Goal: Task Accomplishment & Management: Complete application form

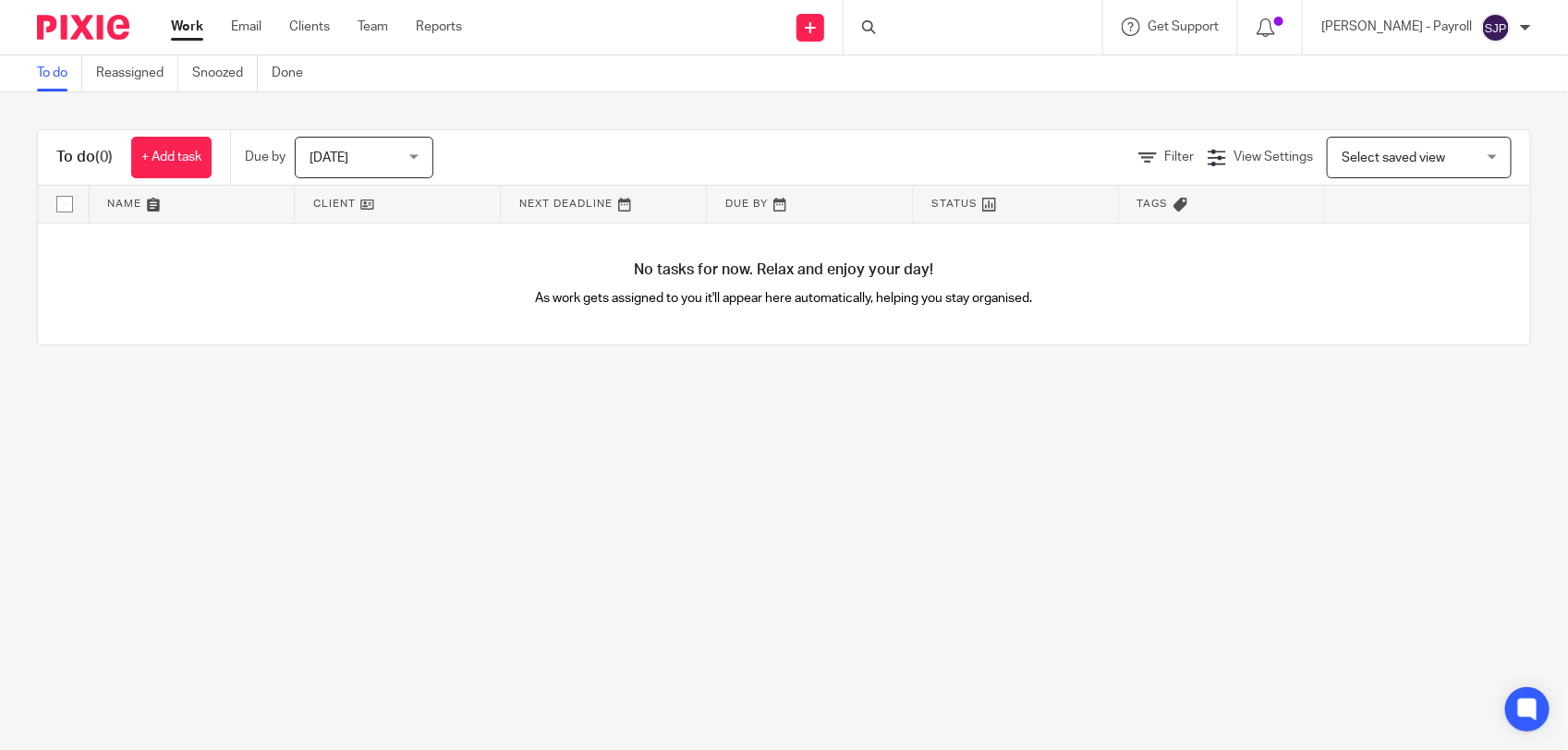
click at [933, 34] on div at bounding box center [972, 27] width 259 height 55
click at [963, 33] on div at bounding box center [972, 27] width 259 height 55
click at [881, 26] on div at bounding box center [871, 27] width 19 height 14
click at [876, 26] on icon at bounding box center [869, 27] width 14 height 14
click at [1036, 40] on div at bounding box center [972, 27] width 259 height 55
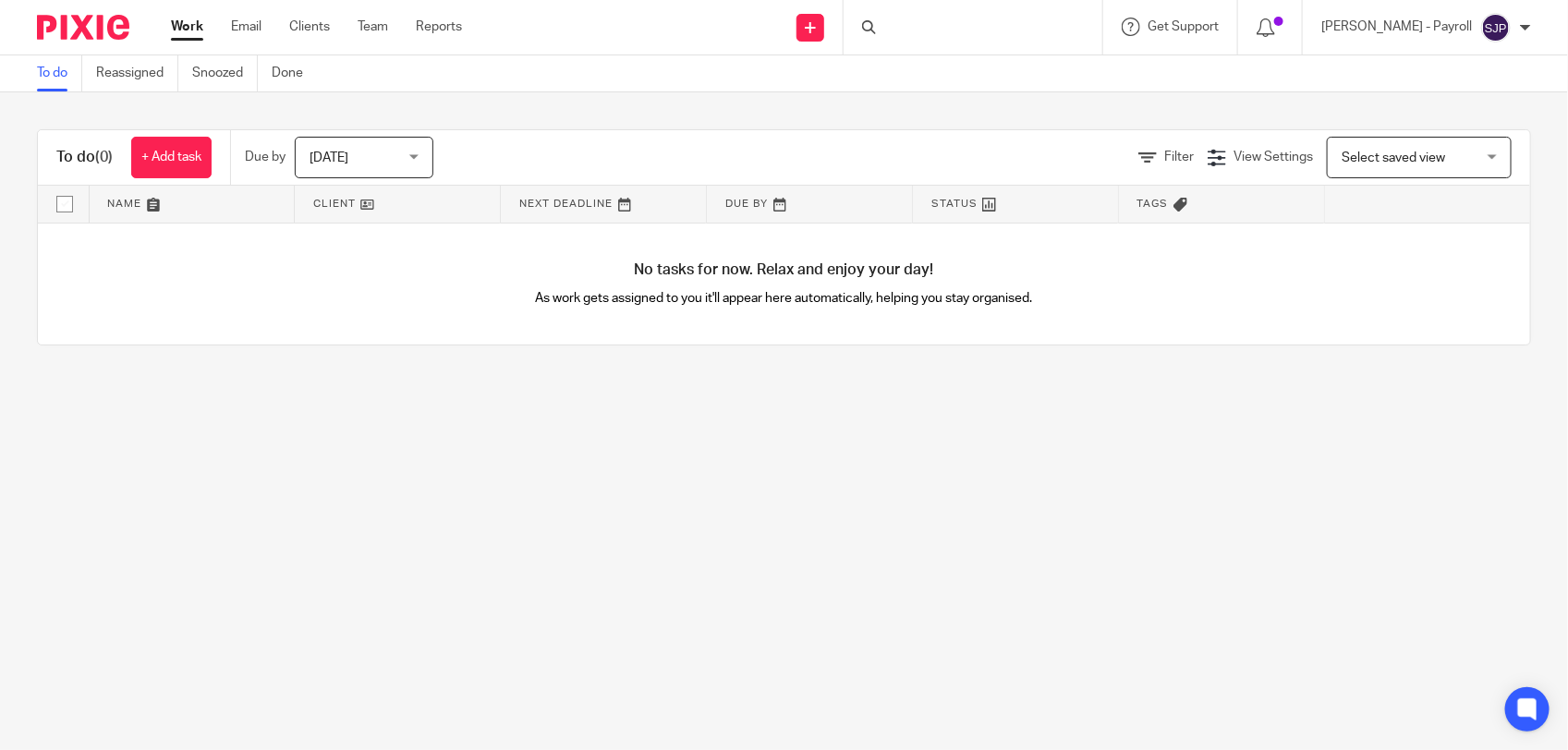
click at [1036, 40] on div at bounding box center [972, 27] width 259 height 55
drag, startPoint x: 1036, startPoint y: 40, endPoint x: 973, endPoint y: 23, distance: 65.3
click at [973, 23] on div at bounding box center [972, 27] width 259 height 55
drag, startPoint x: 973, startPoint y: 23, endPoint x: 914, endPoint y: 26, distance: 59.1
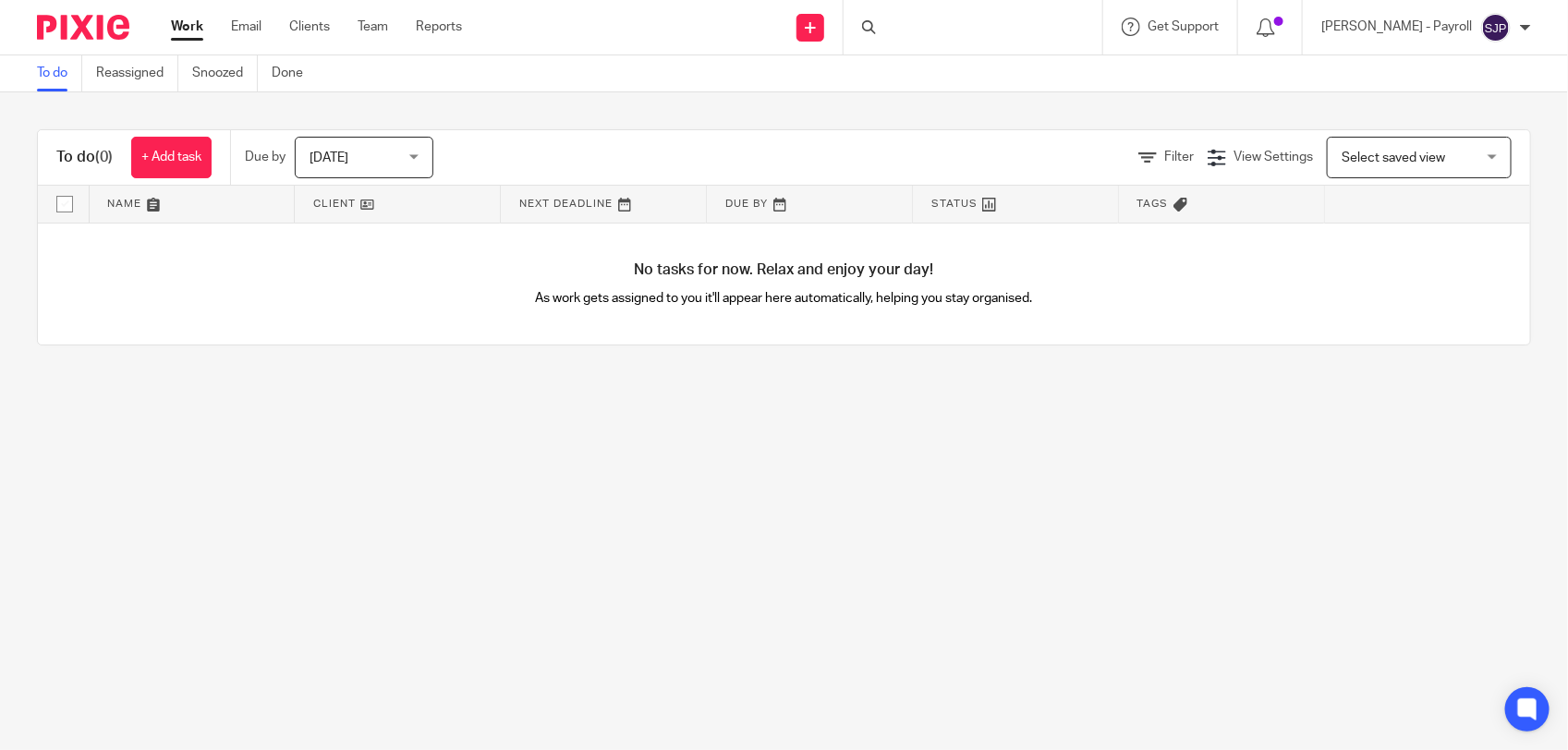
click at [914, 26] on div at bounding box center [972, 27] width 259 height 55
click at [991, 38] on form at bounding box center [979, 27] width 196 height 23
click at [938, 29] on input "Search" at bounding box center [964, 30] width 167 height 17
paste input "[PERSON_NAME] LTD"
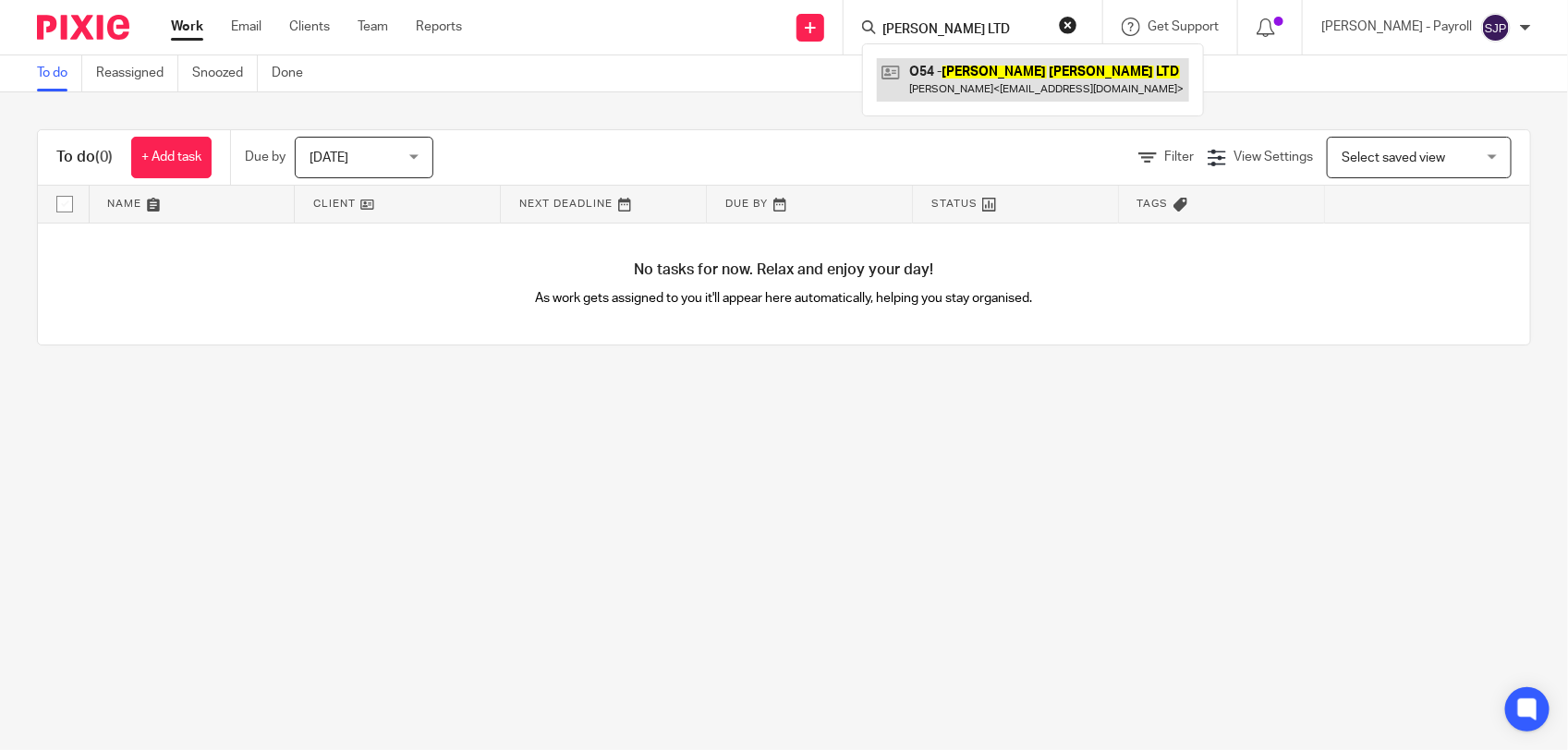
type input "[PERSON_NAME] LTD"
click at [1026, 86] on link at bounding box center [1032, 79] width 312 height 43
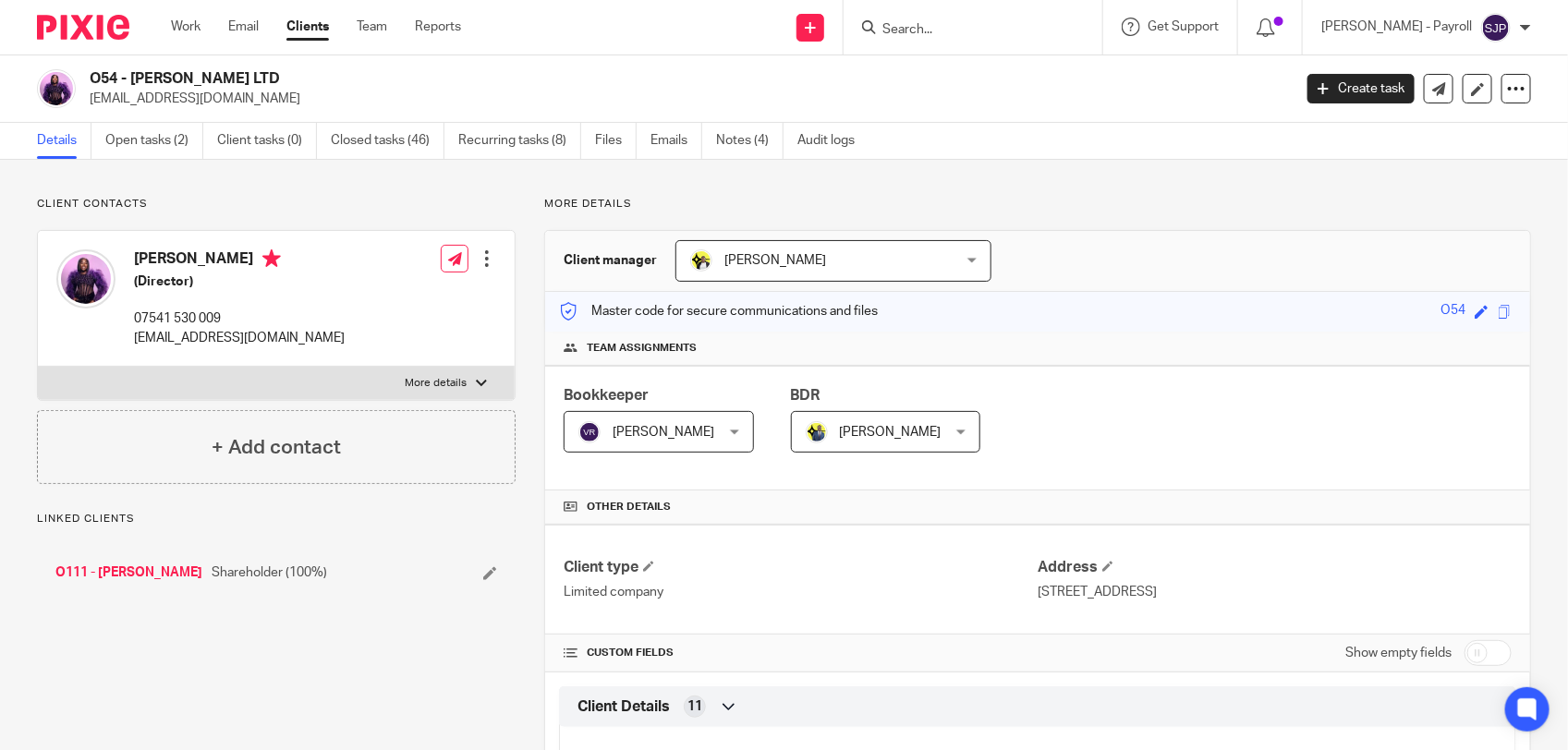
drag, startPoint x: 274, startPoint y: 81, endPoint x: 135, endPoint y: 74, distance: 139.2
click at [135, 74] on h2 "O54 - [PERSON_NAME] LTD" at bounding box center [564, 79] width 951 height 20
copy h2 "ALIZA CHEN LTD"
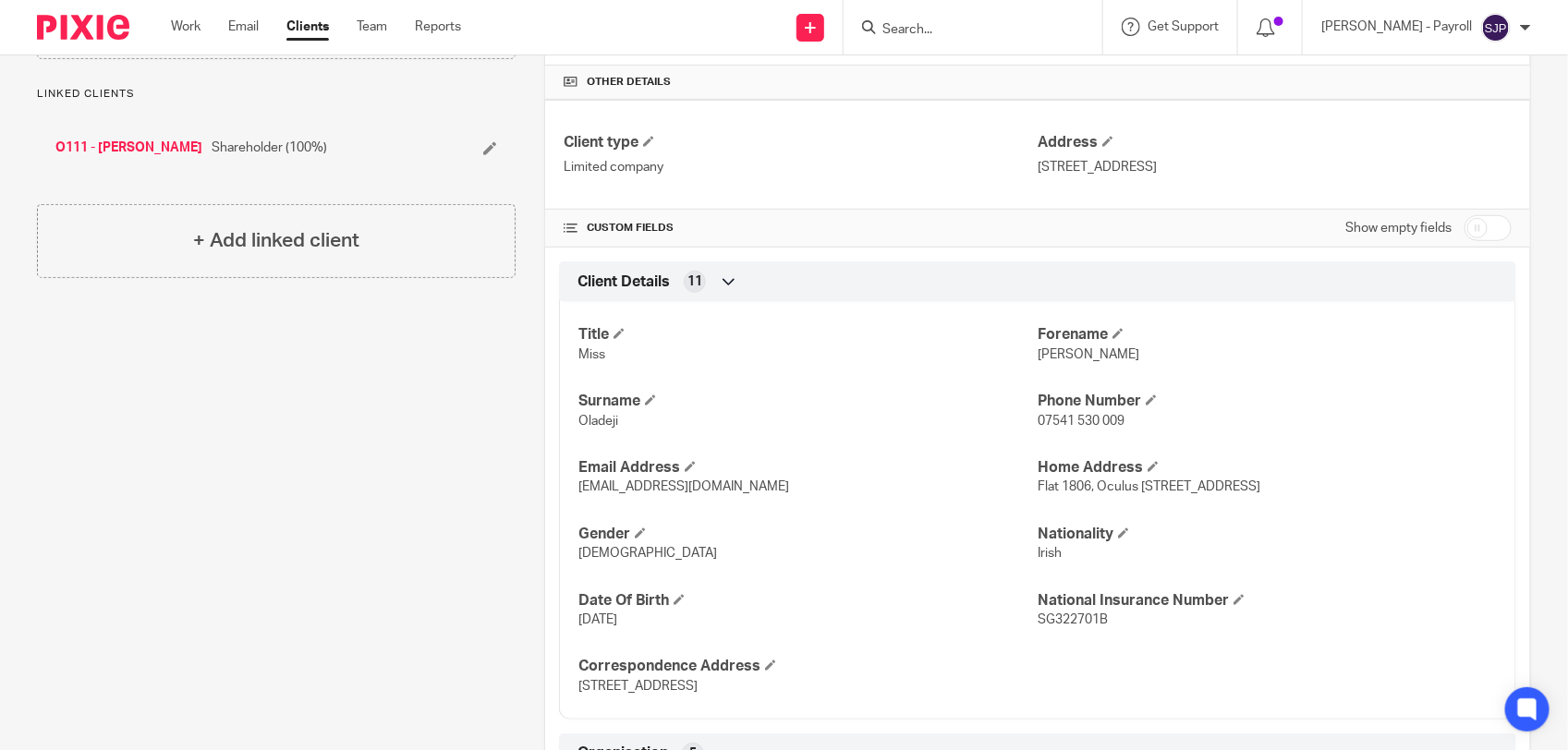
scroll to position [462, 0]
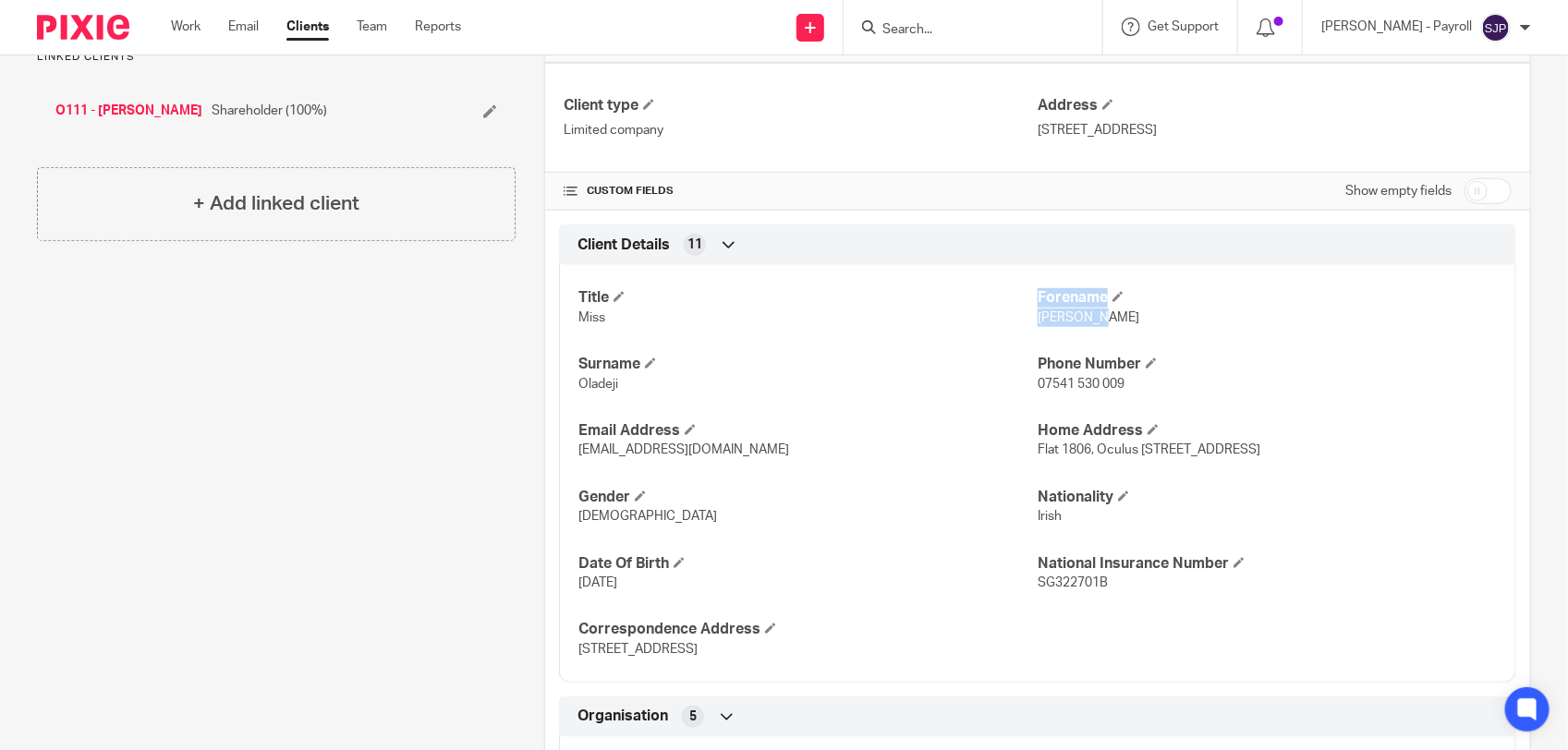
drag, startPoint x: 1014, startPoint y: 324, endPoint x: 1090, endPoint y: 324, distance: 76.0
click at [1090, 324] on div "Title Miss Forename Joyce-Anne Surname Oladeji Phone Number 07541 530 009 Email…" at bounding box center [1037, 466] width 957 height 432
drag, startPoint x: 1090, startPoint y: 324, endPoint x: 1123, endPoint y: 334, distance: 34.5
click at [1123, 334] on div "Title Miss Forename Joyce-Anne Surname Oladeji Phone Number 07541 530 009 Email…" at bounding box center [1037, 466] width 957 height 432
drag, startPoint x: 1114, startPoint y: 329, endPoint x: 1026, endPoint y: 325, distance: 88.1
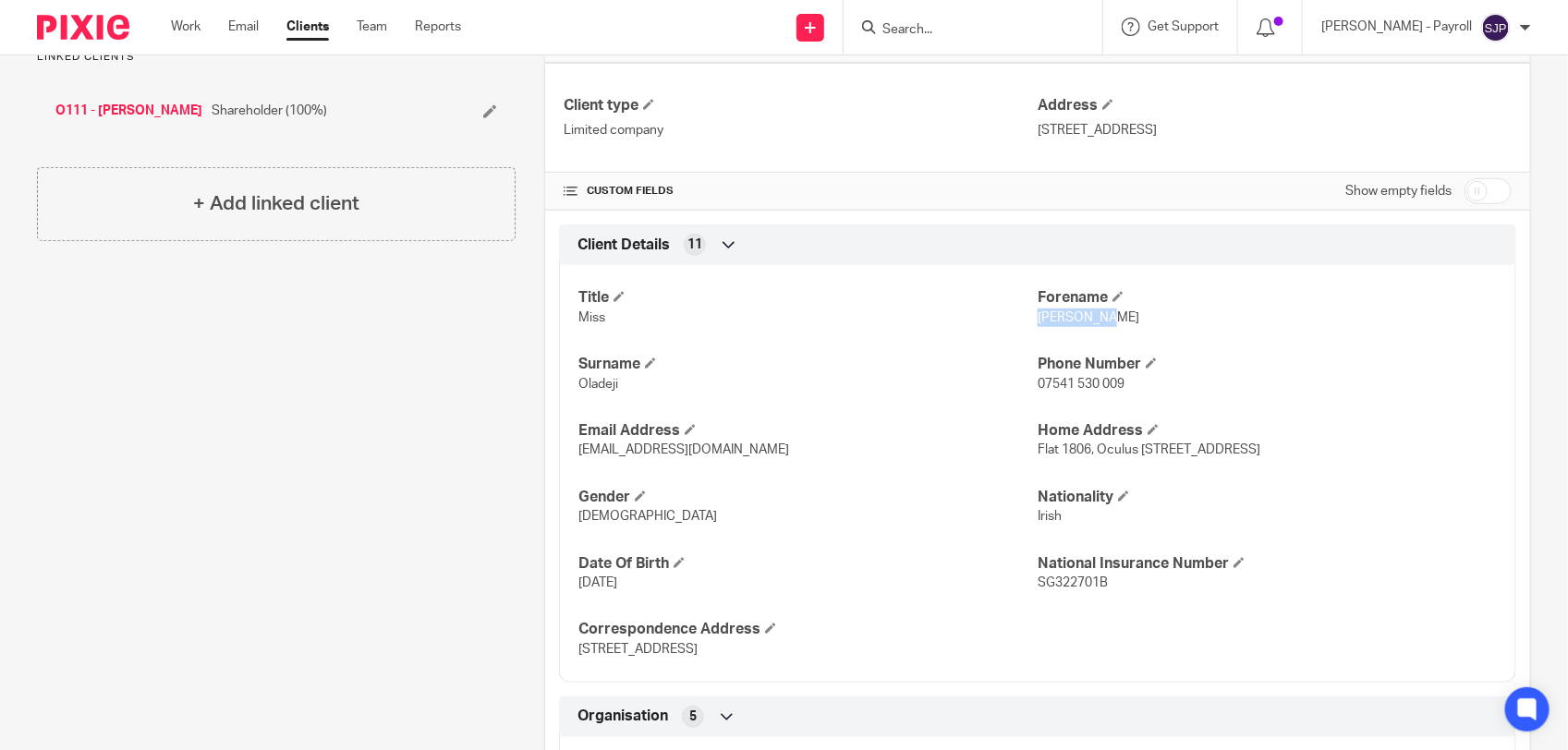
click at [1037, 325] on p "Joyce-Anne" at bounding box center [1266, 317] width 459 height 19
copy span "Joyce-Anne"
drag, startPoint x: 625, startPoint y: 390, endPoint x: 568, endPoint y: 384, distance: 57.3
click at [568, 384] on div "Title Miss Forename Joyce-Anne Surname Oladeji Phone Number 07541 530 009 Email…" at bounding box center [1037, 466] width 957 height 432
copy span "Oladeji"
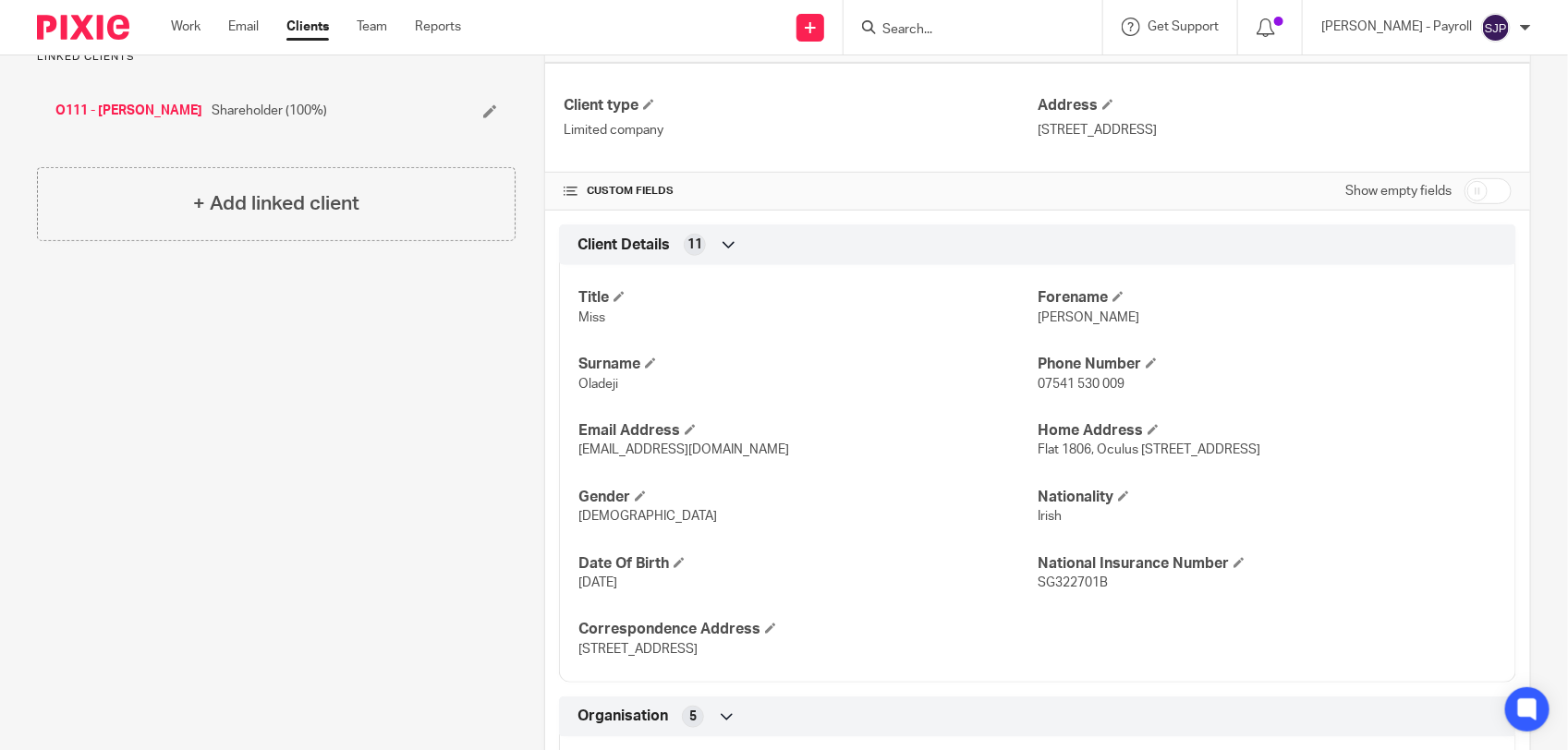
click at [909, 459] on p "[EMAIL_ADDRESS][DOMAIN_NAME]" at bounding box center [807, 449] width 459 height 19
drag, startPoint x: 731, startPoint y: 458, endPoint x: 571, endPoint y: 459, distance: 160.0
click at [571, 459] on div "Title Miss Forename Joyce-Anne Surname Oladeji Phone Number 07541 530 009 Email…" at bounding box center [1037, 466] width 957 height 432
copy span "[EMAIL_ADDRESS][DOMAIN_NAME]"
click at [774, 513] on p "Female" at bounding box center [807, 516] width 459 height 19
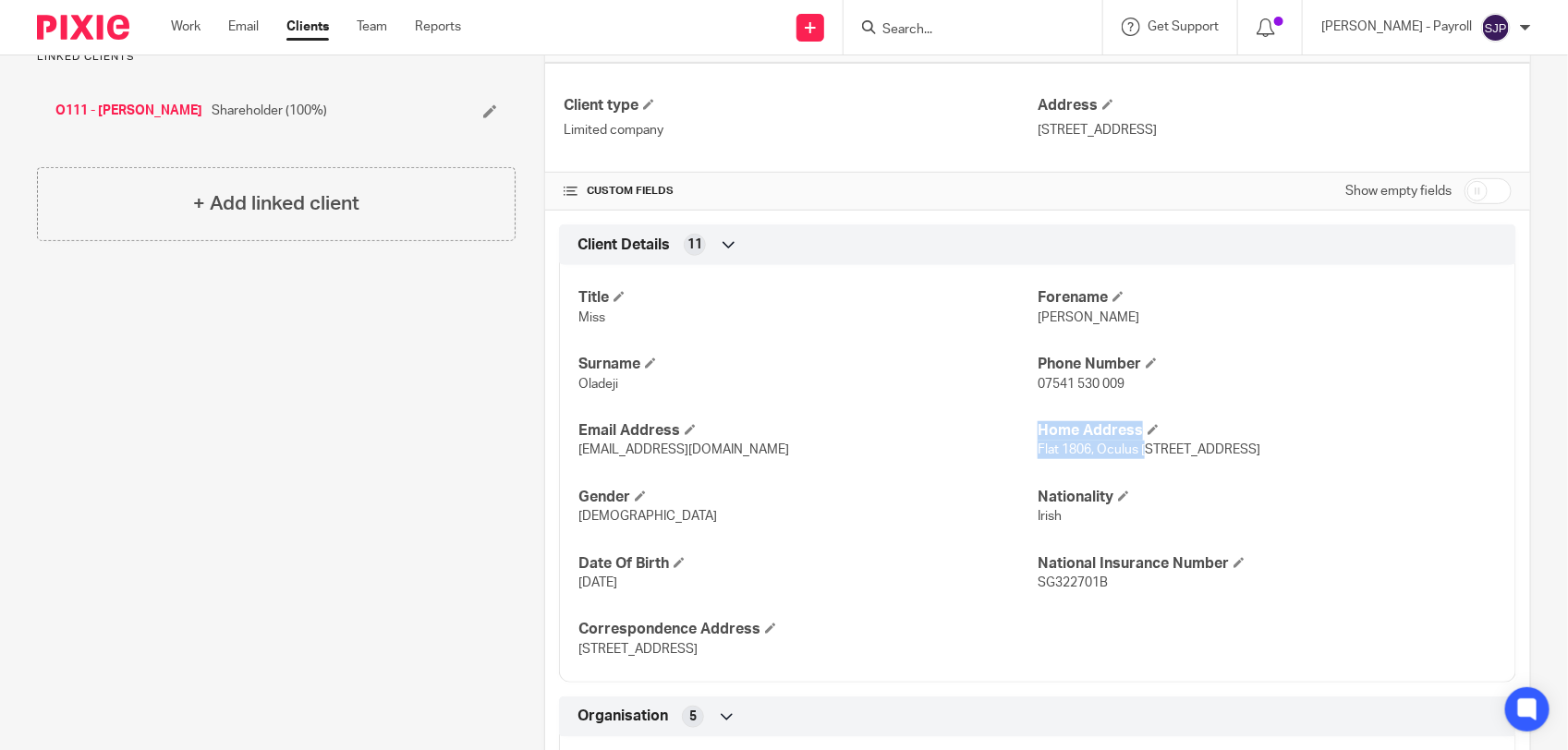
drag, startPoint x: 1023, startPoint y: 453, endPoint x: 1138, endPoint y: 466, distance: 115.7
click at [1138, 466] on div "Title Miss Forename Joyce-Anne Surname Oladeji Phone Number 07541 530 009 Email…" at bounding box center [1037, 466] width 957 height 432
drag, startPoint x: 1138, startPoint y: 466, endPoint x: 1127, endPoint y: 483, distance: 20.2
click at [1127, 483] on div "Title Miss Forename Joyce-Anne Surname Oladeji Phone Number 07541 530 009 Email…" at bounding box center [1037, 466] width 957 height 432
drag, startPoint x: 1018, startPoint y: 455, endPoint x: 1098, endPoint y: 460, distance: 80.2
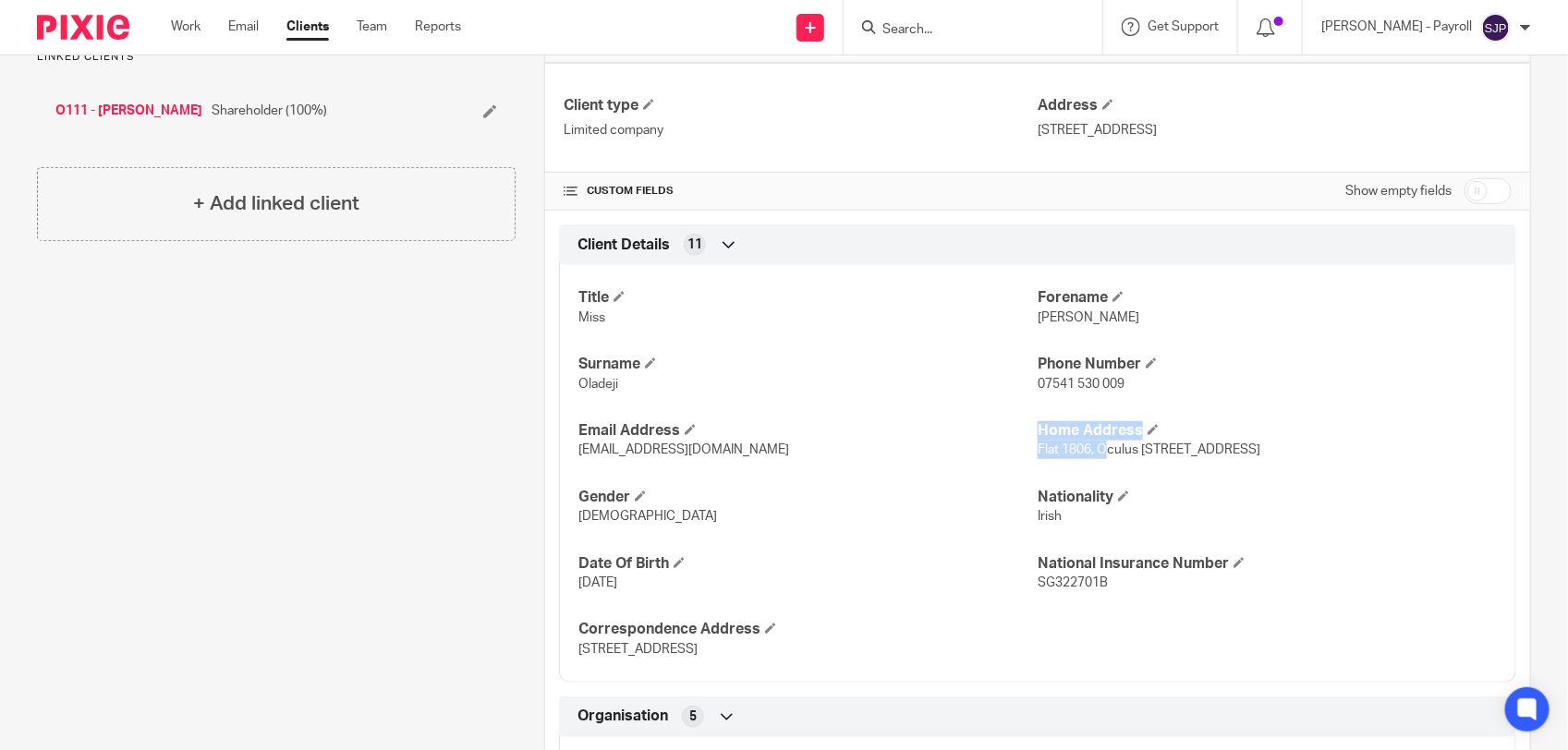
click at [1098, 460] on div "Title Miss Forename Joyce-Anne Surname Oladeji Phone Number 07541 530 009 Email…" at bounding box center [1037, 466] width 957 height 432
drag, startPoint x: 1098, startPoint y: 460, endPoint x: 1130, endPoint y: 481, distance: 38.3
click at [1133, 490] on h4 "Nationality" at bounding box center [1266, 498] width 459 height 20
drag, startPoint x: 1168, startPoint y: 463, endPoint x: 1025, endPoint y: 460, distance: 143.0
click at [1025, 460] on div "Title Miss Forename Joyce-Anne Surname Oladeji Phone Number 07541 530 009 Email…" at bounding box center [1037, 466] width 957 height 432
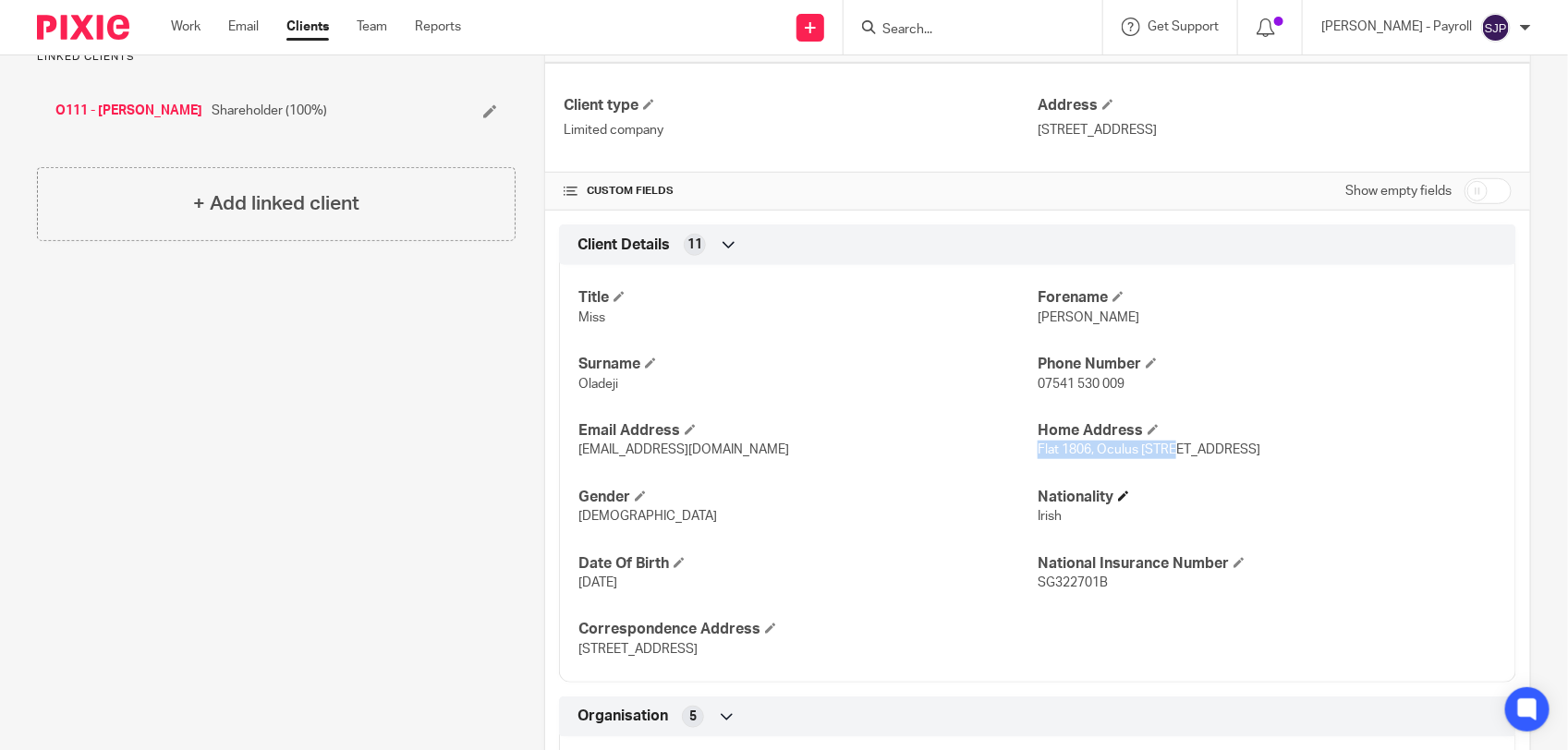
copy span "Flat 1806, Oculus House"
click at [1179, 481] on div "Title Miss Forename Joyce-Anne Surname Oladeji Phone Number 07541 530 009 Email…" at bounding box center [1037, 466] width 957 height 432
drag, startPoint x: 1176, startPoint y: 454, endPoint x: 1307, endPoint y: 452, distance: 131.0
click at [1260, 452] on span "Flat 1806, Oculus House, 16-48 Cambridge Road, Barking, IG11 8SW" at bounding box center [1148, 449] width 222 height 13
copy span "16-48 Cambridge Road"
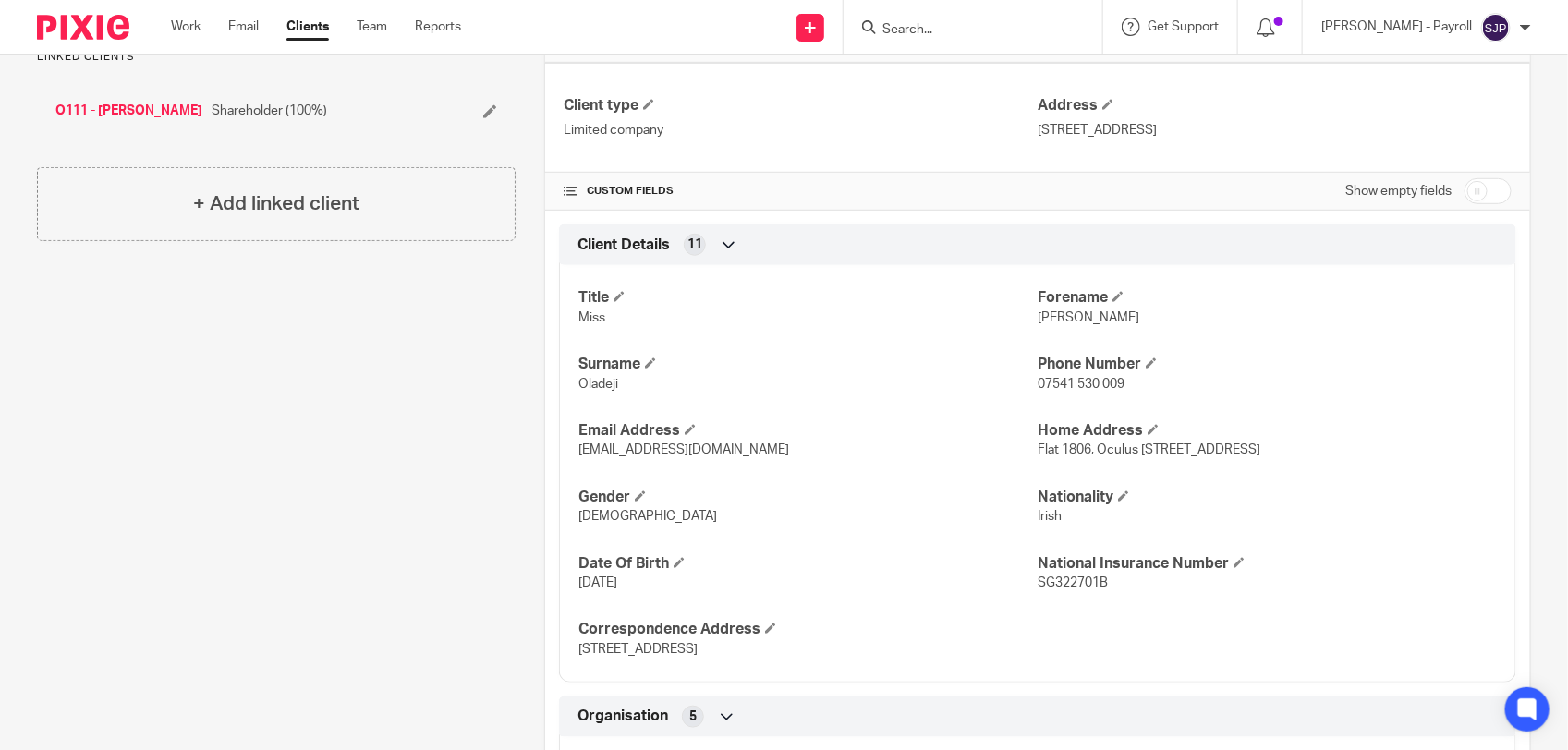
drag, startPoint x: 1365, startPoint y: 471, endPoint x: 1351, endPoint y: 471, distance: 14.0
click at [1365, 471] on div "Title Miss Forename Joyce-Anne Surname Oladeji Phone Number 07541 530 009 Email…" at bounding box center [1037, 466] width 957 height 432
drag, startPoint x: 1318, startPoint y: 458, endPoint x: 1355, endPoint y: 457, distance: 37.0
click at [1355, 457] on p "Flat 1806, Oculus House, 16-48 Cambridge Road, Barking, IG11 8SW" at bounding box center [1266, 449] width 459 height 19
copy span "Barking"
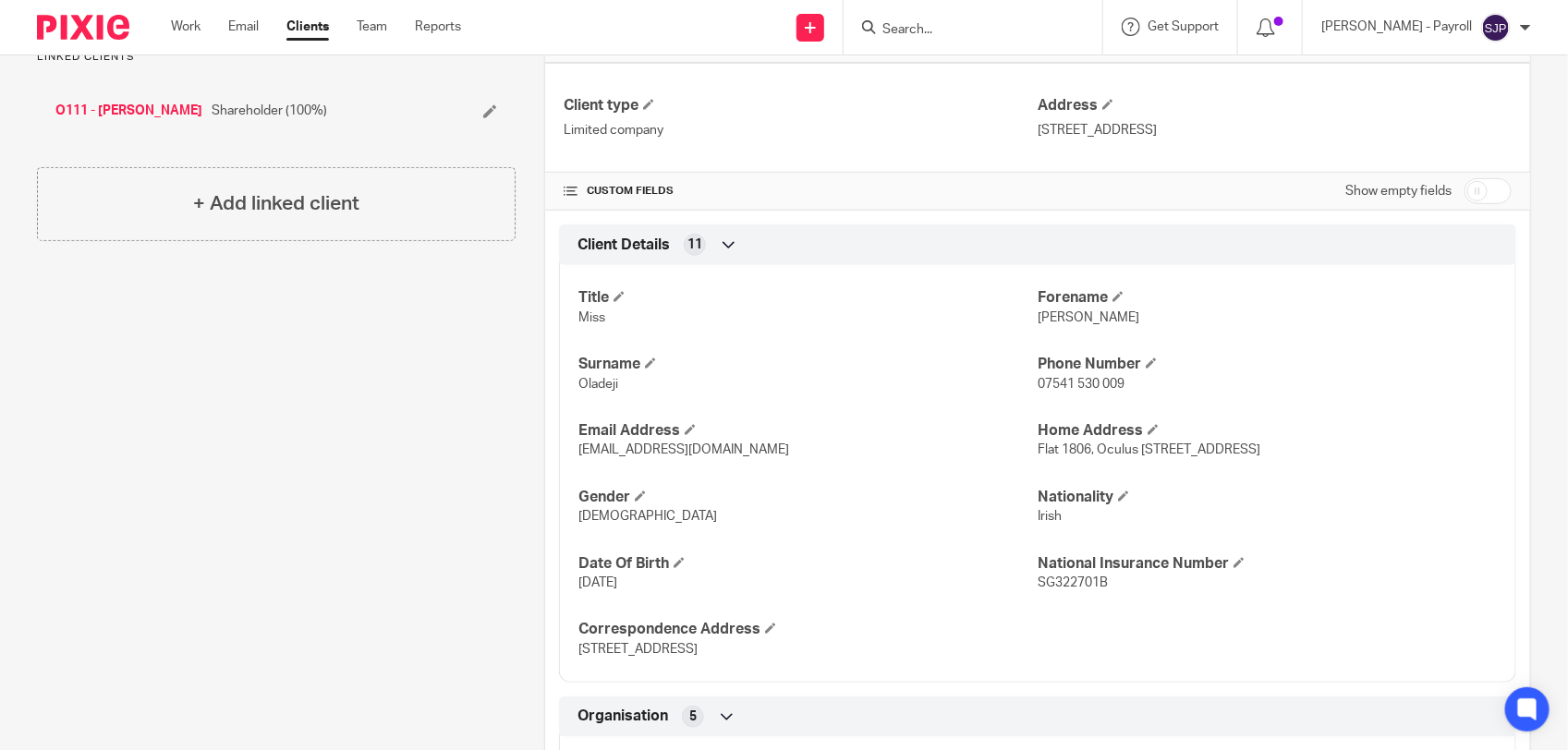
drag, startPoint x: 1368, startPoint y: 458, endPoint x: 1438, endPoint y: 457, distance: 70.0
click at [1438, 457] on p "Flat 1806, Oculus House, 16-48 Cambridge Road, Barking, IG11 8SW" at bounding box center [1266, 449] width 459 height 19
click at [1441, 457] on p "Flat 1806, Oculus House, 16-48 Cambridge Road, Barking, IG11 8SW" at bounding box center [1266, 449] width 459 height 19
drag, startPoint x: 1441, startPoint y: 457, endPoint x: 1374, endPoint y: 454, distance: 67.1
click at [1374, 454] on p "Flat 1806, Oculus House, 16-48 Cambridge Road, Barking, IG11 8SW" at bounding box center [1266, 449] width 459 height 19
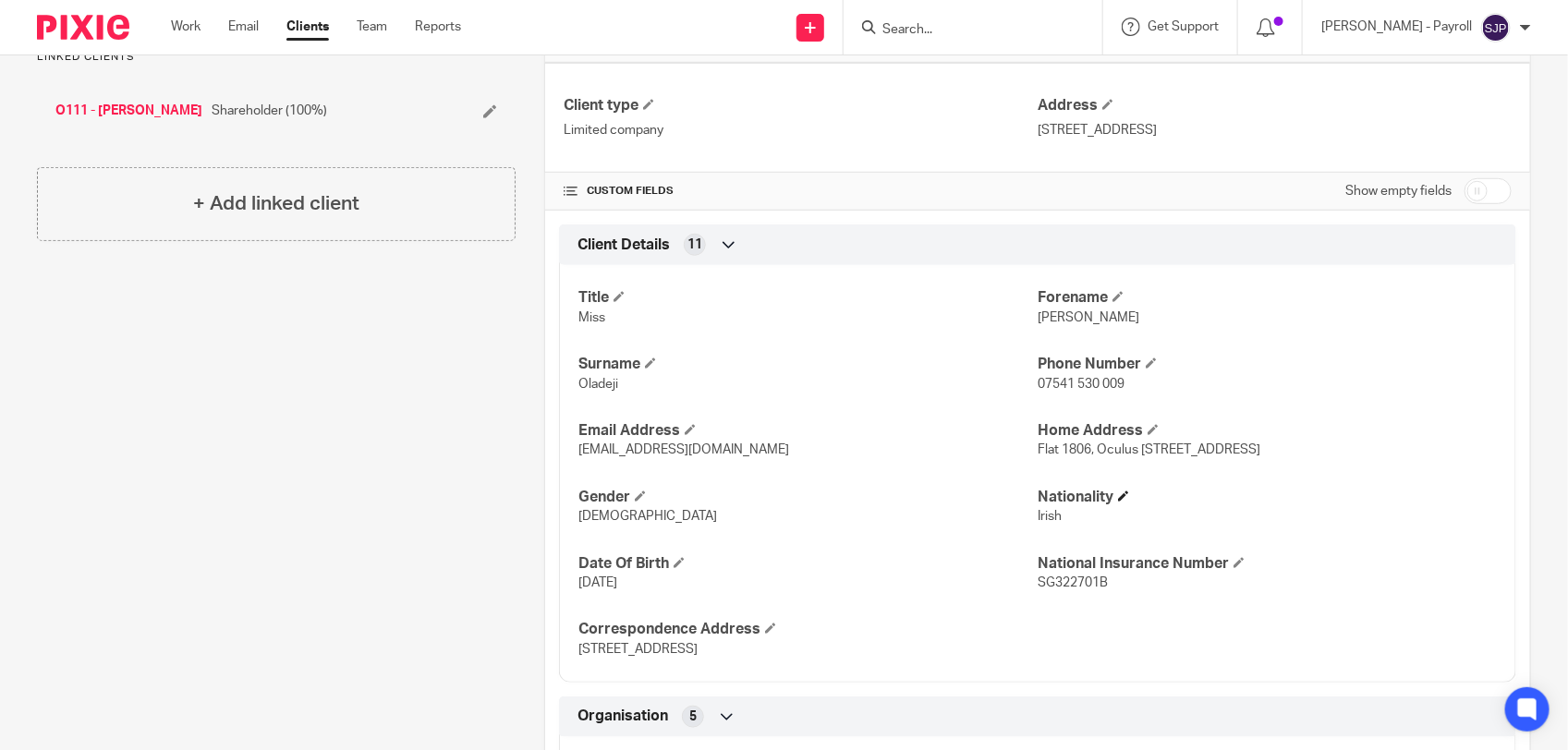
click at [1394, 492] on h4 "Nationality" at bounding box center [1266, 498] width 459 height 20
drag, startPoint x: 1050, startPoint y: 584, endPoint x: 1026, endPoint y: 589, distance: 24.5
click at [1037, 589] on p "SG322701B" at bounding box center [1266, 582] width 459 height 19
copy span "SG322701B"
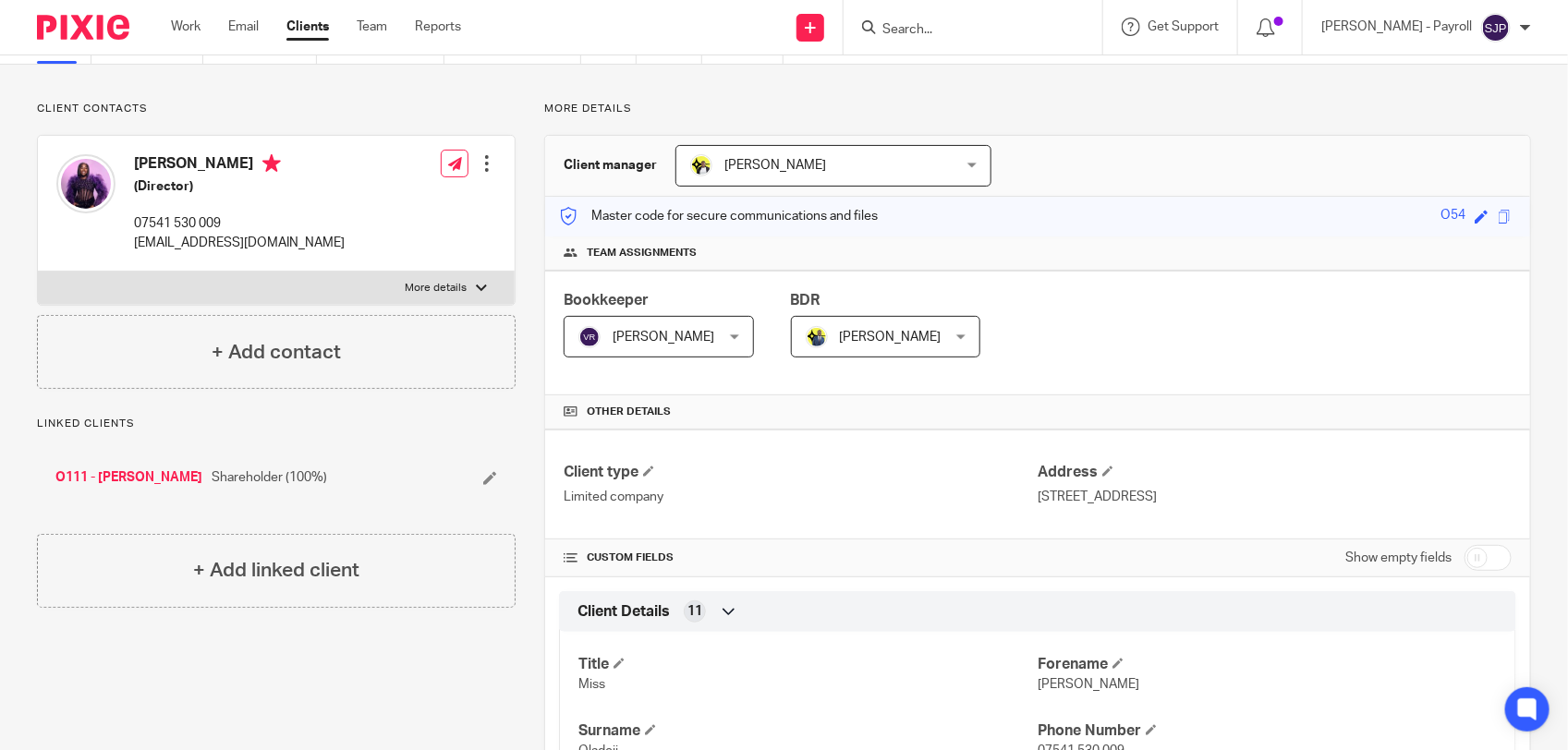
scroll to position [0, 0]
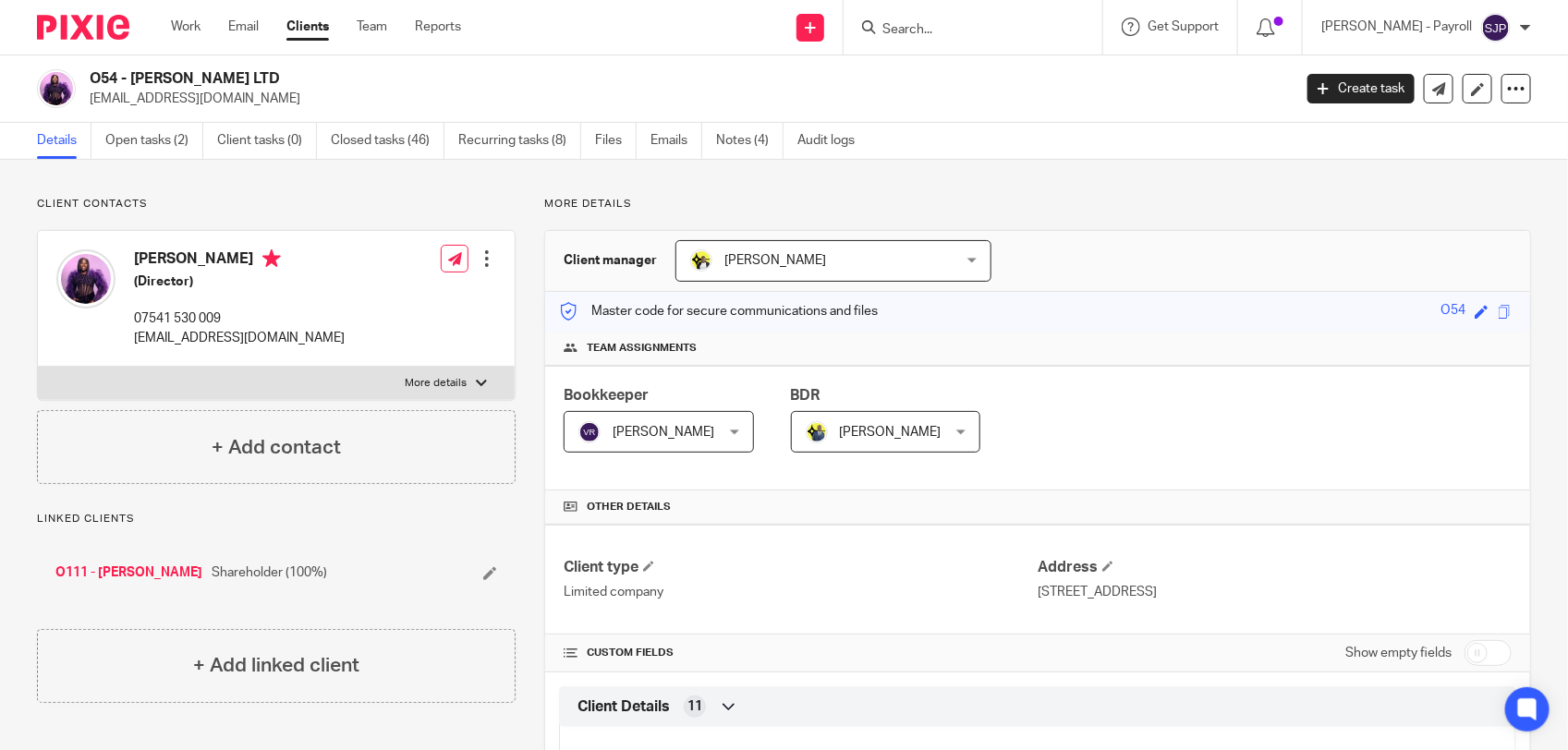
drag, startPoint x: 131, startPoint y: 264, endPoint x: 277, endPoint y: 265, distance: 146.0
click at [277, 265] on div "Joyce-Anne Oladeji (Director) 07541 530 009 joyceoladeji1@gmail.com" at bounding box center [200, 298] width 289 height 116
copy h4 "[PERSON_NAME]"
drag, startPoint x: 129, startPoint y: 347, endPoint x: 289, endPoint y: 347, distance: 160.0
click at [289, 347] on div "Joyce-Anne Oladeji (Director) 07541 530 009 joyceoladeji1@gmail.com" at bounding box center [200, 298] width 289 height 116
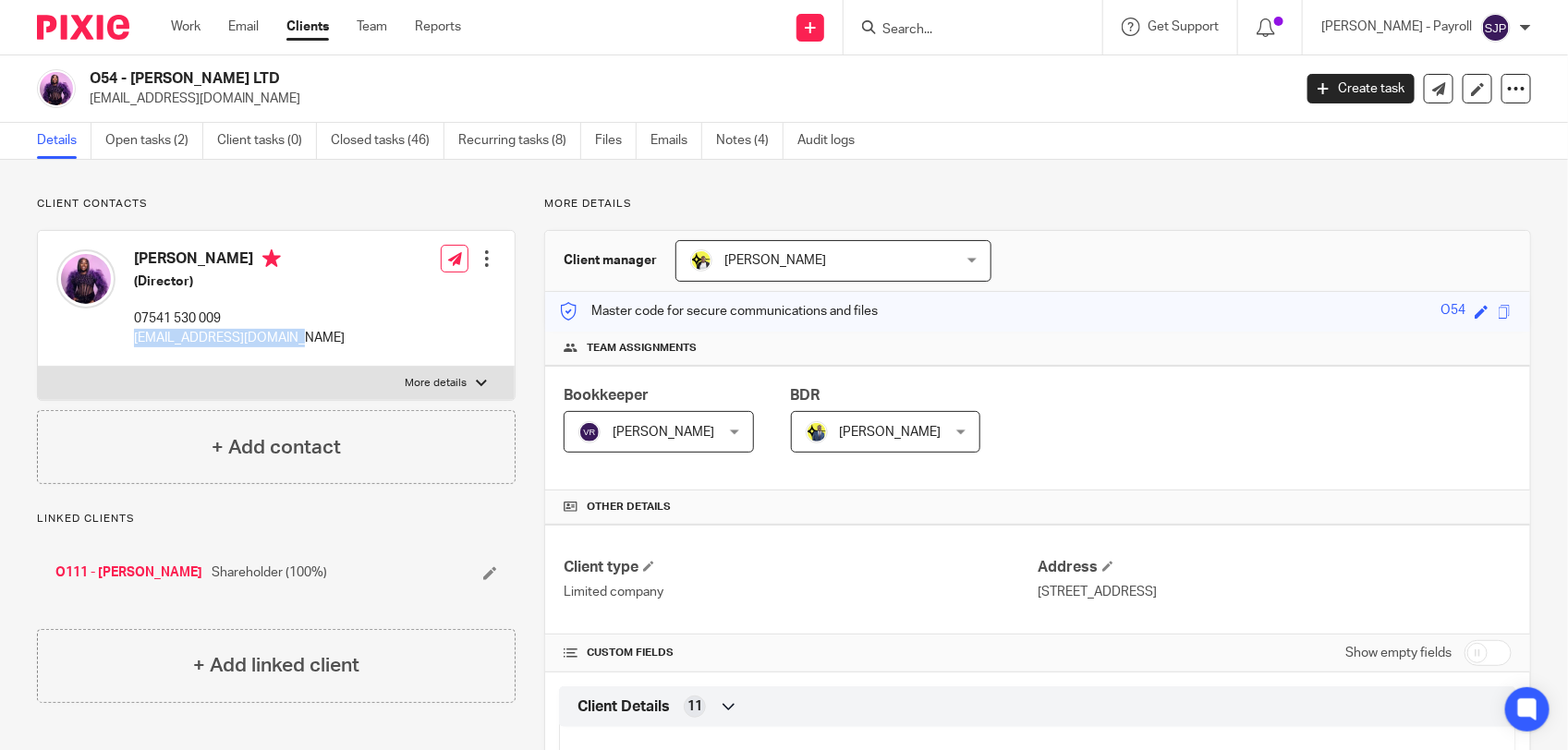
copy p "[EMAIL_ADDRESS][DOMAIN_NAME]"
click at [157, 128] on link "Open tasks (2)" at bounding box center [154, 141] width 98 height 36
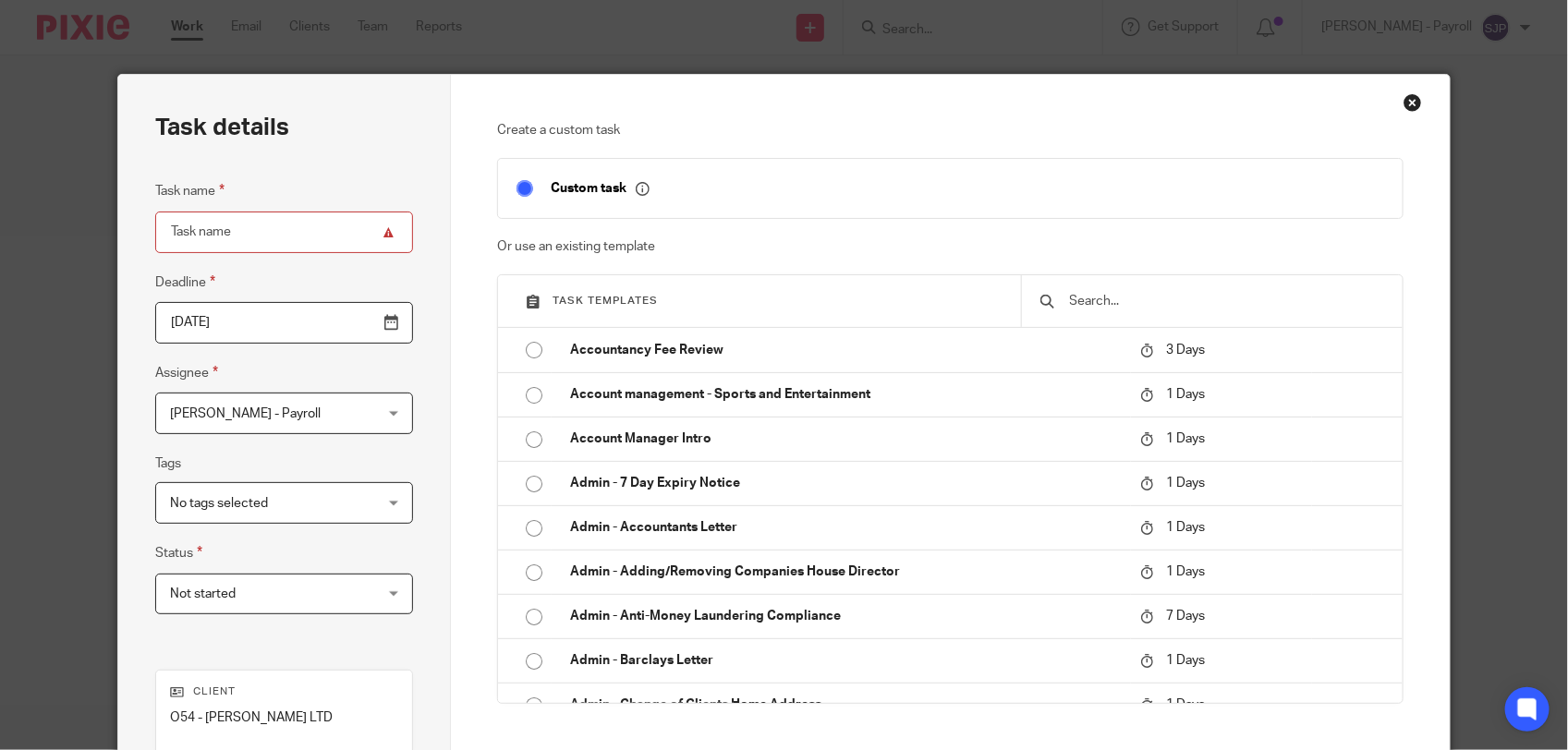
click at [1115, 305] on input "text" at bounding box center [1226, 301] width 316 height 20
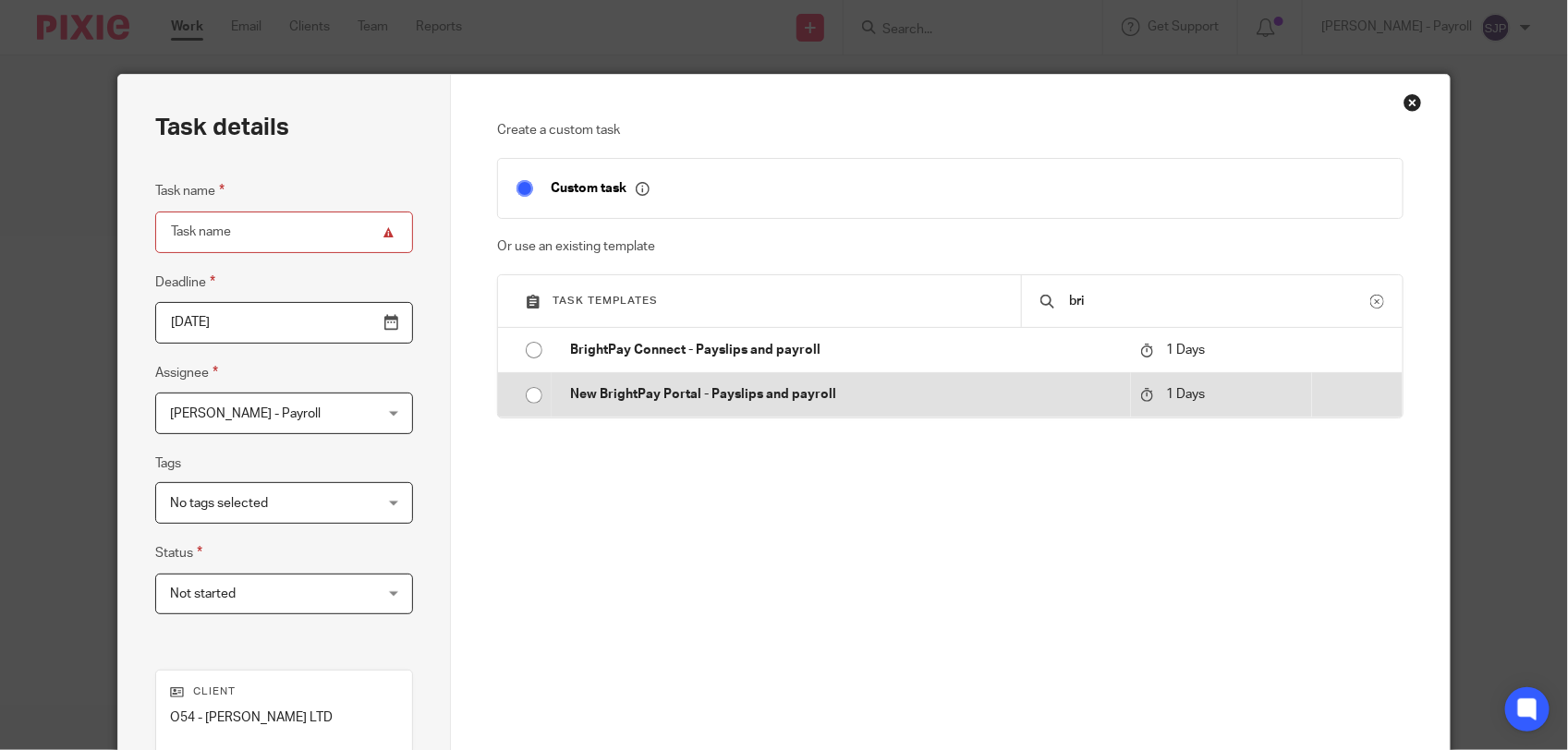
type input "bri"
click at [728, 400] on p "New BrightPay Portal - Payslips and payroll" at bounding box center [846, 394] width 551 height 19
type input "[DATE]"
type input "New BrightPay Portal - Payslips and payroll"
checkbox input "false"
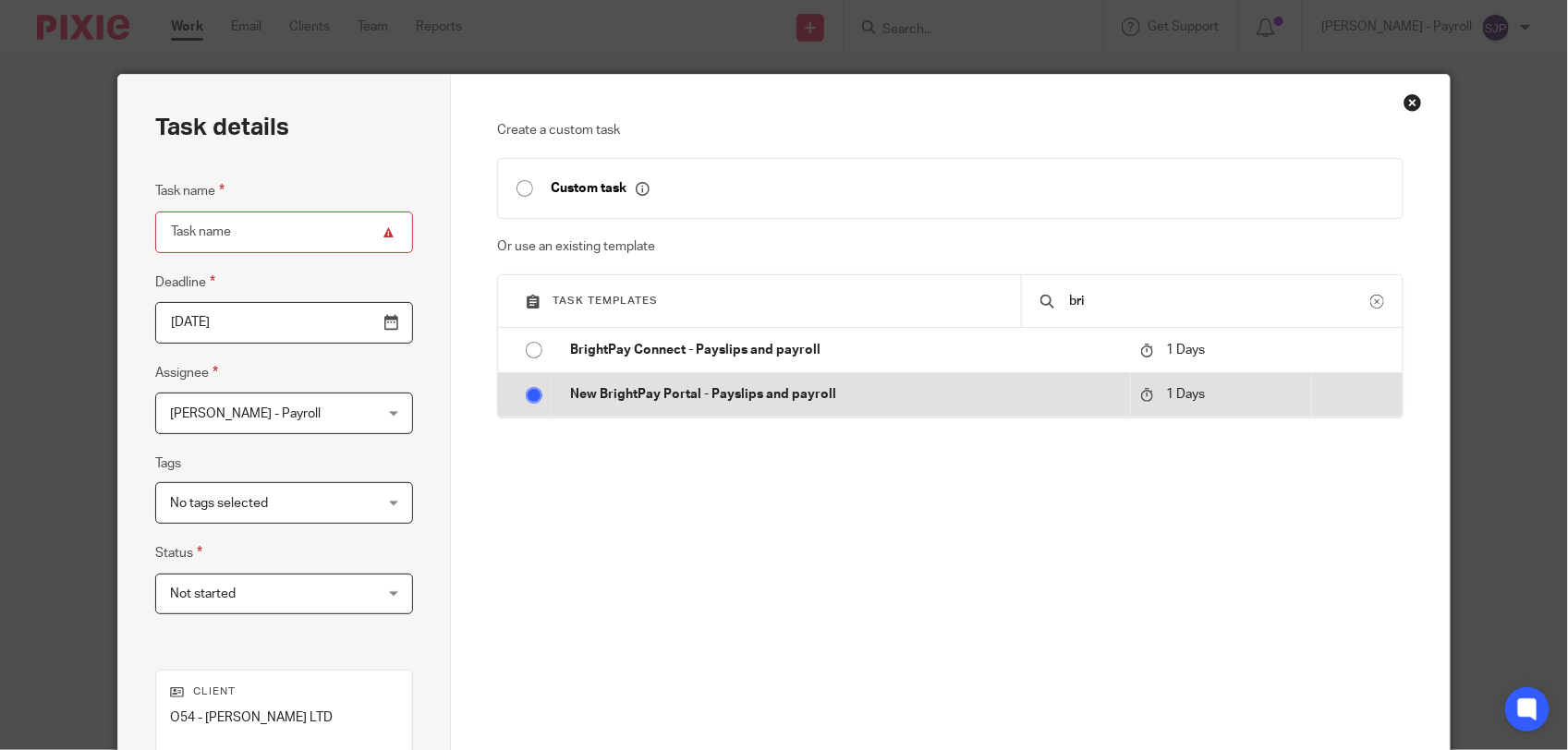
radio input "true"
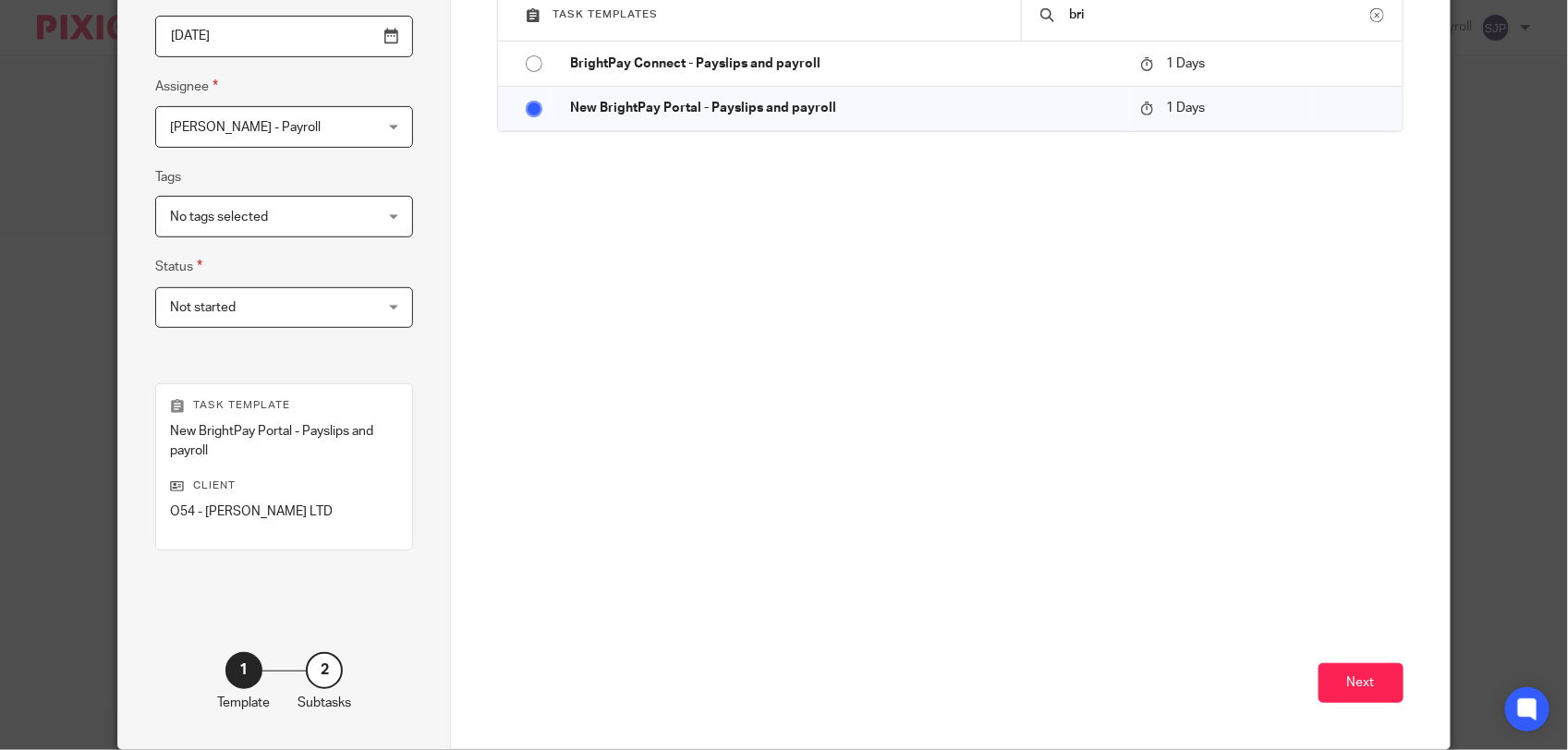
scroll to position [346, 0]
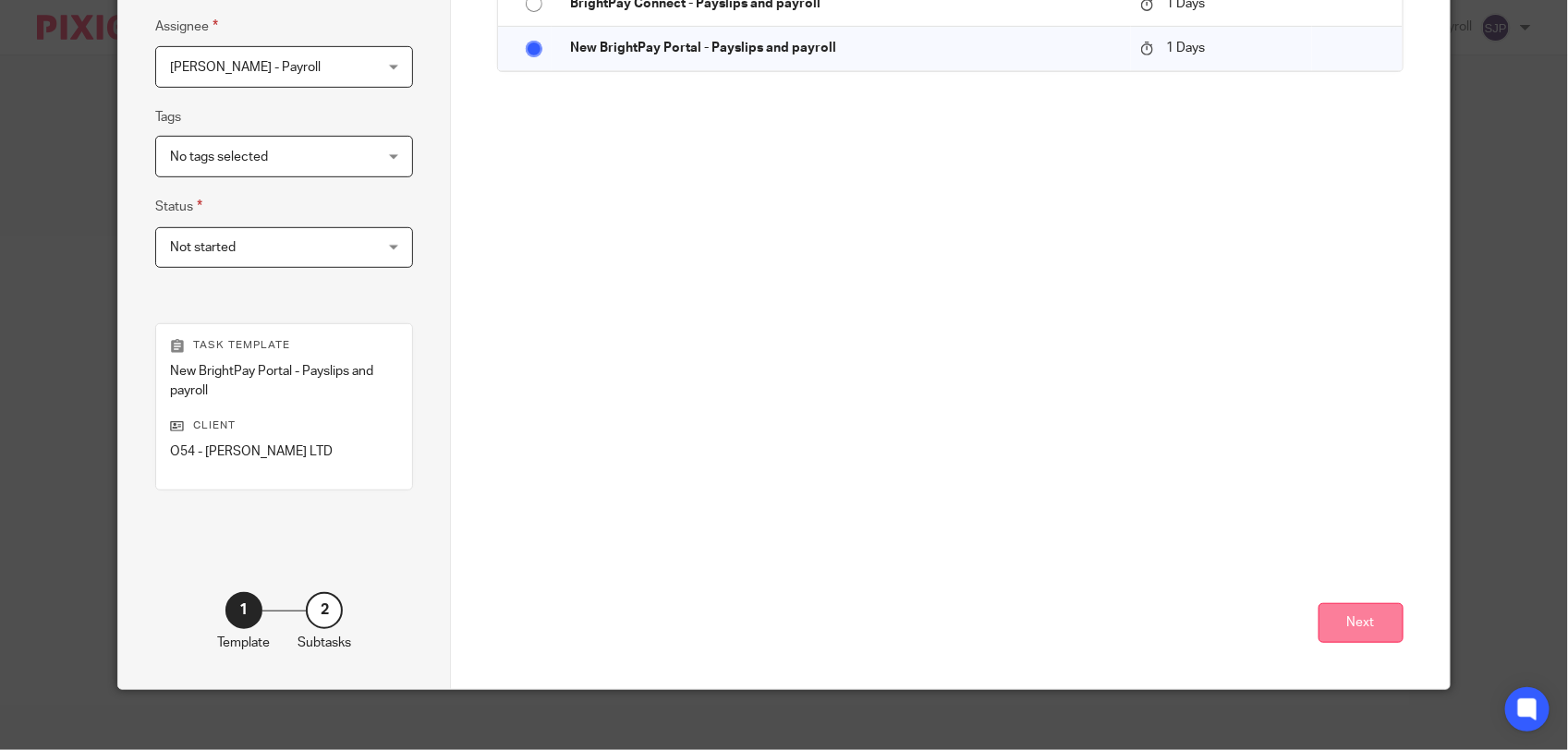
click at [1324, 620] on button "Next" at bounding box center [1361, 623] width 85 height 40
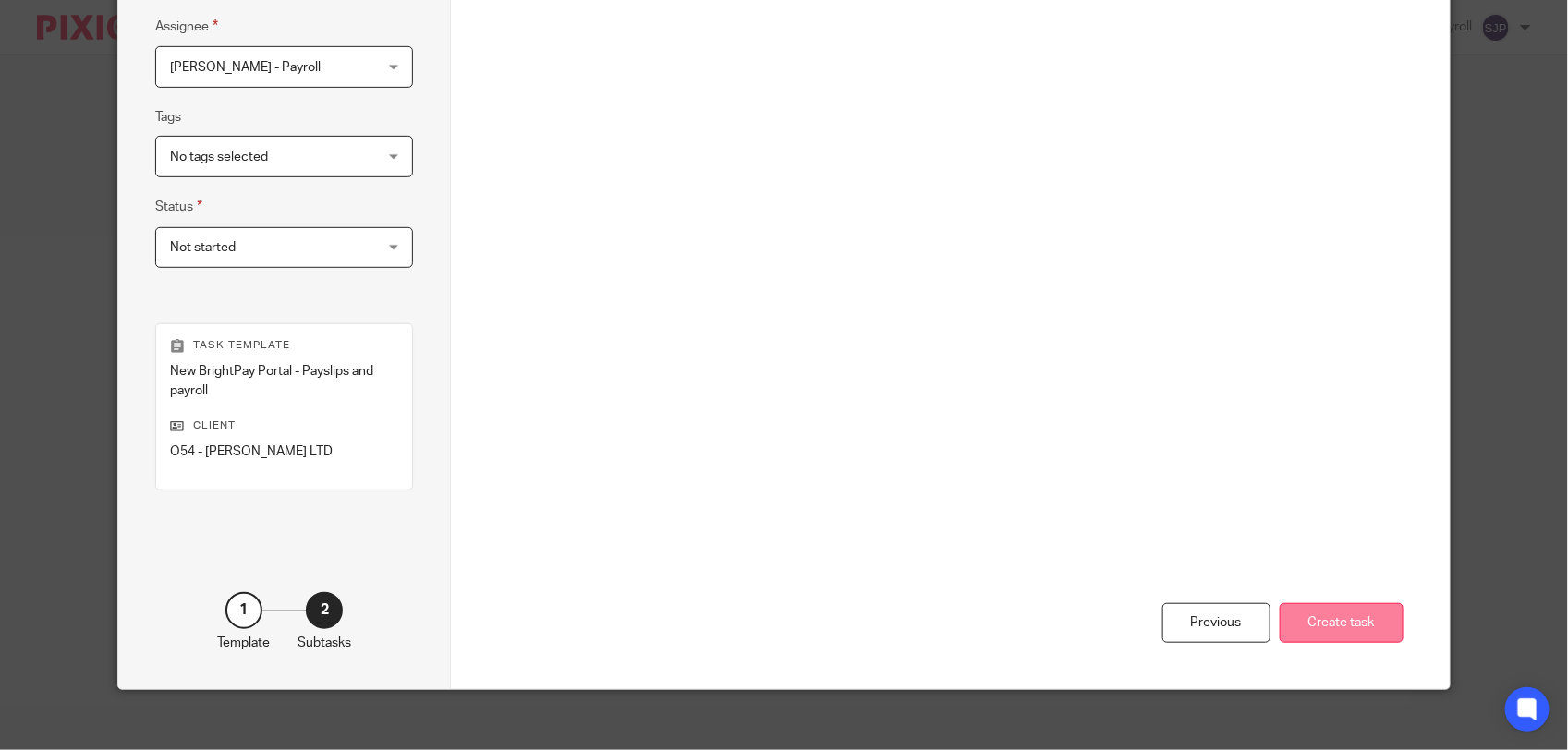
click at [1300, 616] on button "Create task" at bounding box center [1341, 623] width 124 height 40
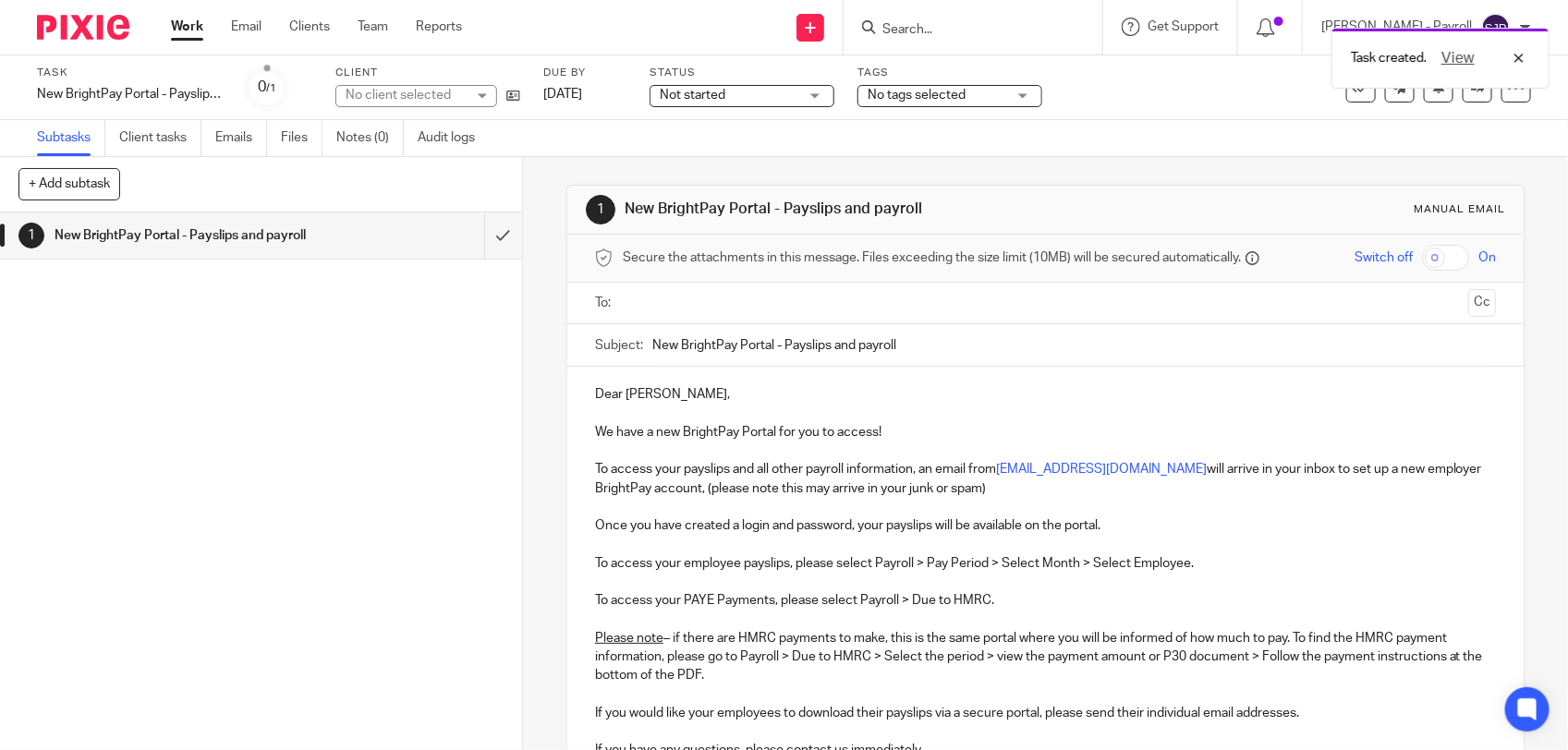
click at [691, 311] on input "text" at bounding box center [1044, 303] width 831 height 21
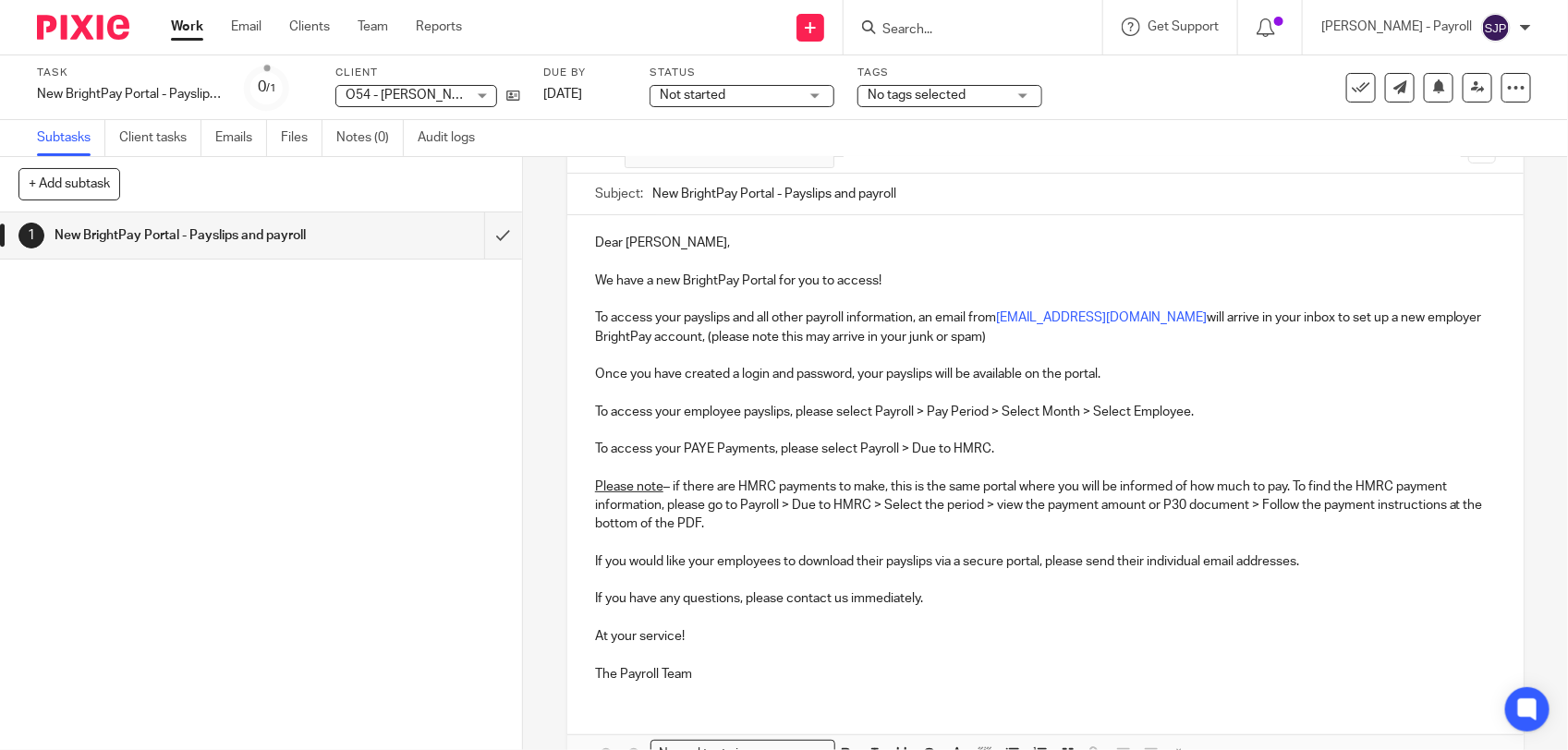
scroll to position [271, 0]
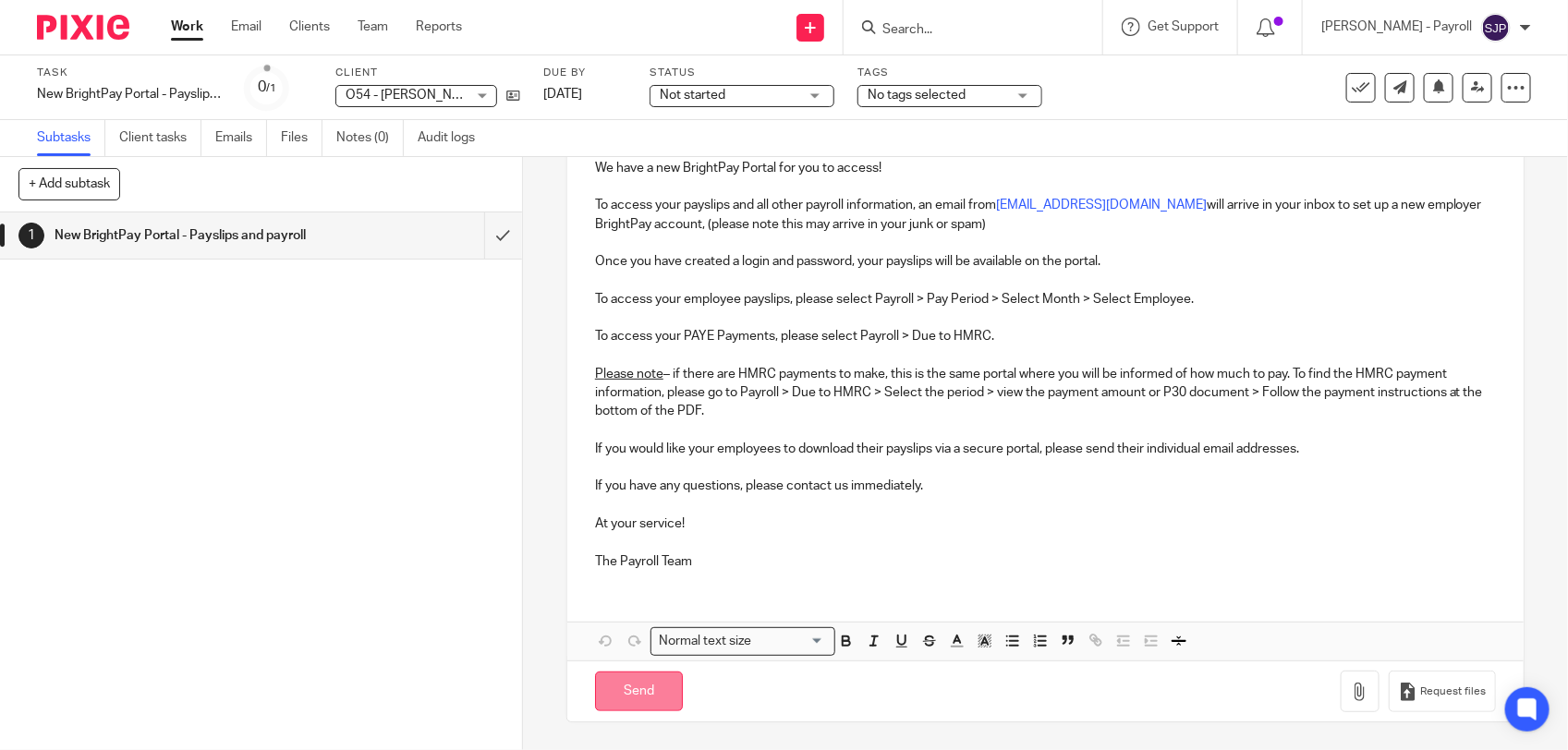
click at [621, 699] on input "Send" at bounding box center [639, 691] width 87 height 40
type input "Sent"
